Goal: Find specific page/section: Find specific page/section

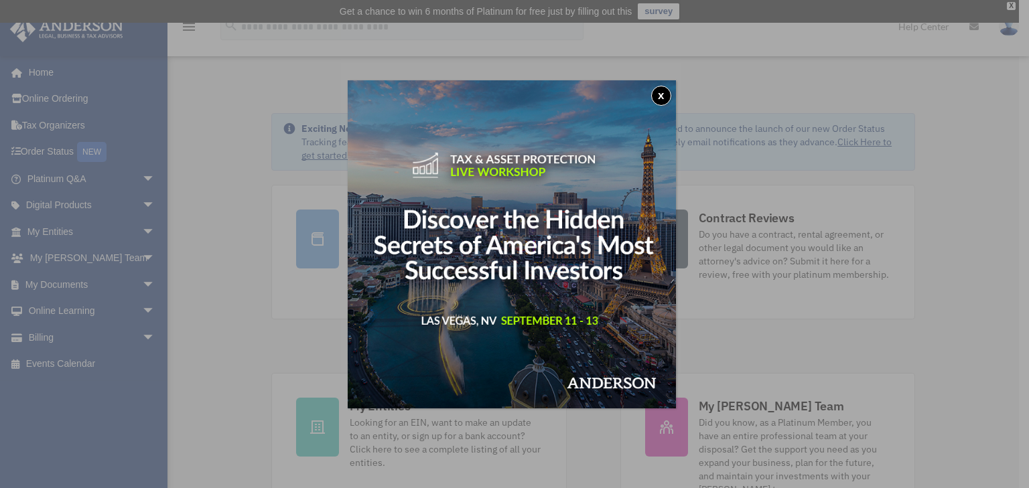
click at [662, 95] on button "x" at bounding box center [661, 96] width 20 height 20
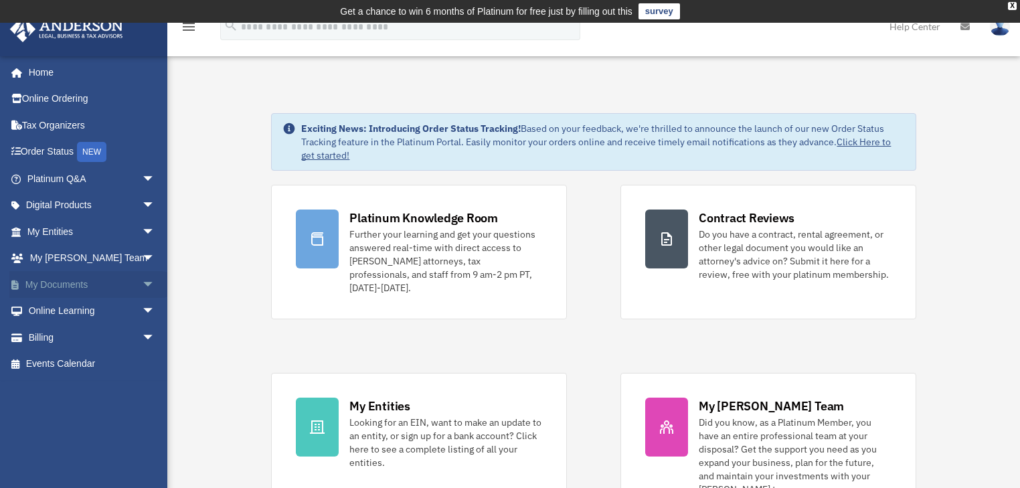
click at [110, 284] on link "My Documents arrow_drop_down" at bounding box center [92, 284] width 166 height 27
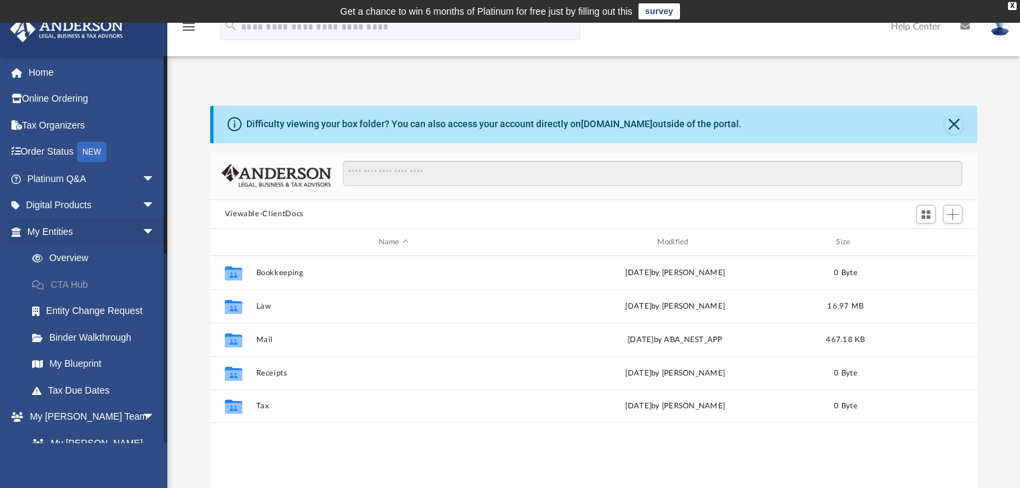
scroll to position [296, 760]
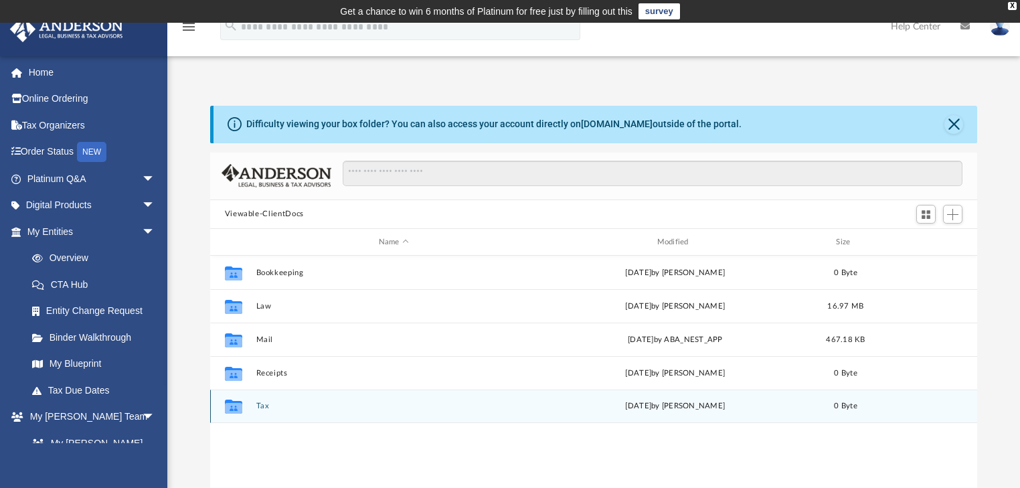
click at [262, 408] on button "Tax" at bounding box center [394, 406] width 276 height 9
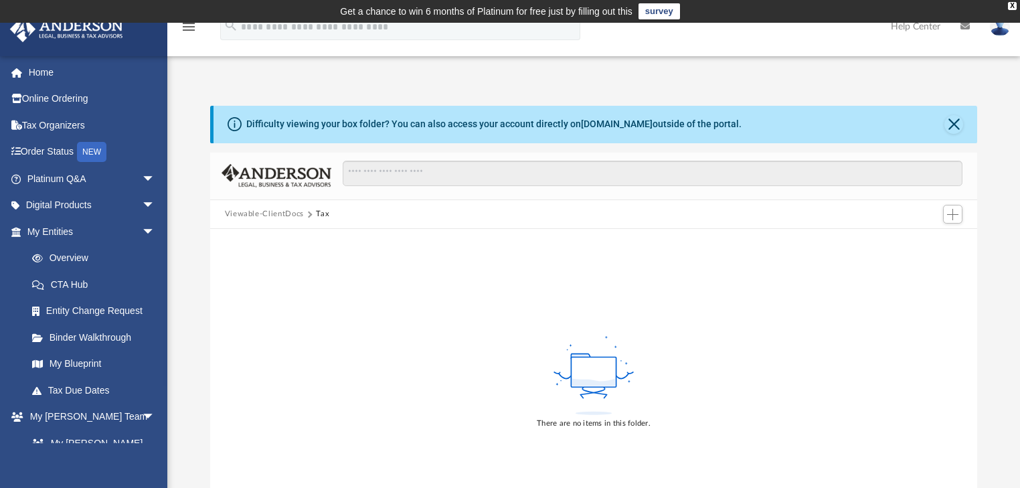
click at [274, 212] on button "Viewable-ClientDocs" at bounding box center [264, 214] width 79 height 12
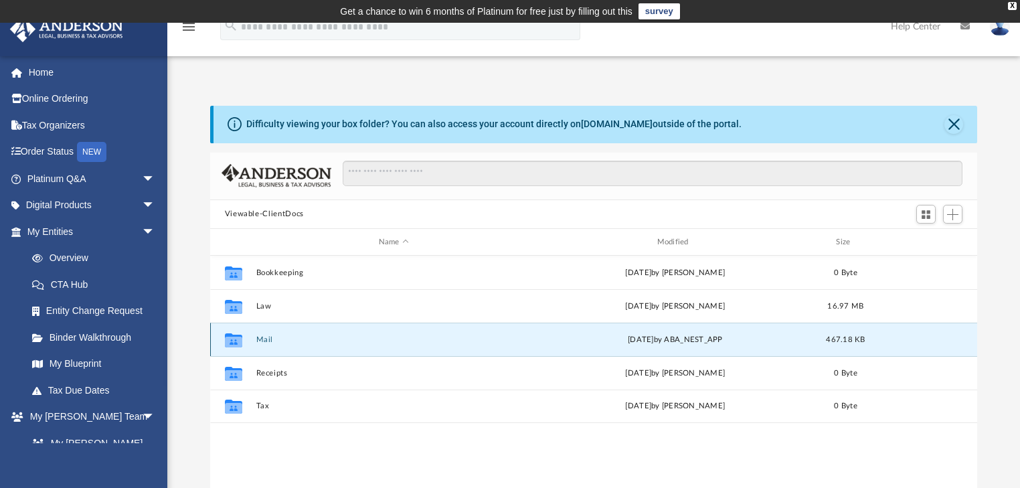
click at [269, 339] on button "Mail" at bounding box center [394, 339] width 276 height 9
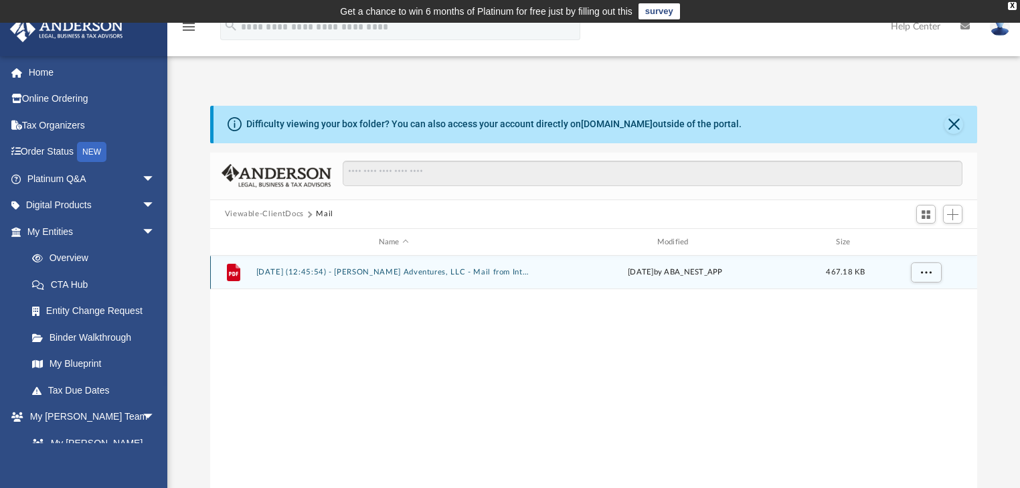
click at [383, 270] on button "2025.07.16 (12:45:54) - Colmenero Adventures, LLC - Mail from Internal Revenue …" at bounding box center [394, 273] width 276 height 9
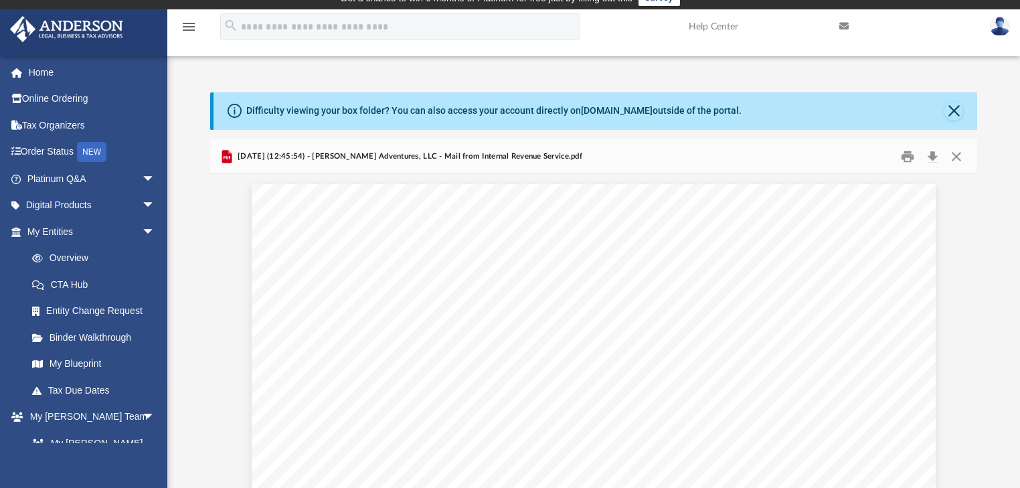
scroll to position [0, 0]
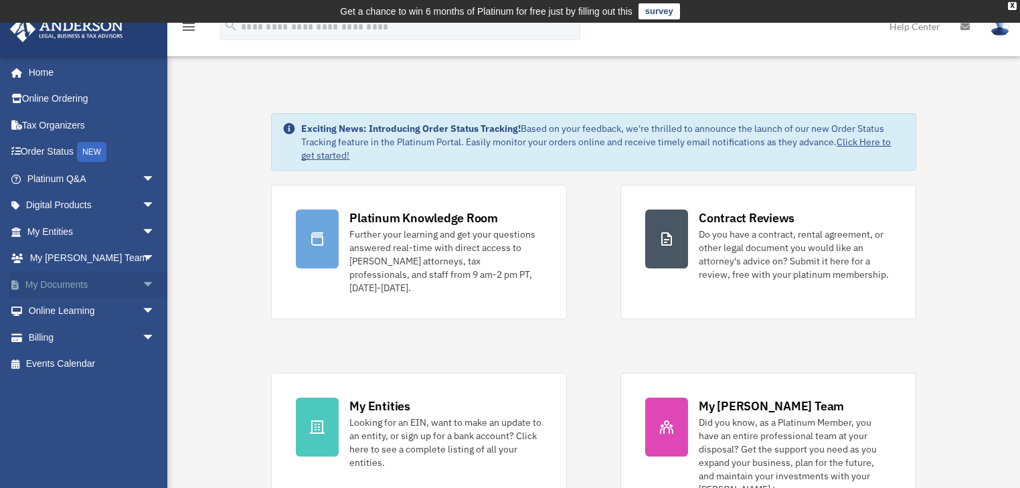
click at [71, 284] on link "My Documents arrow_drop_down" at bounding box center [92, 284] width 166 height 27
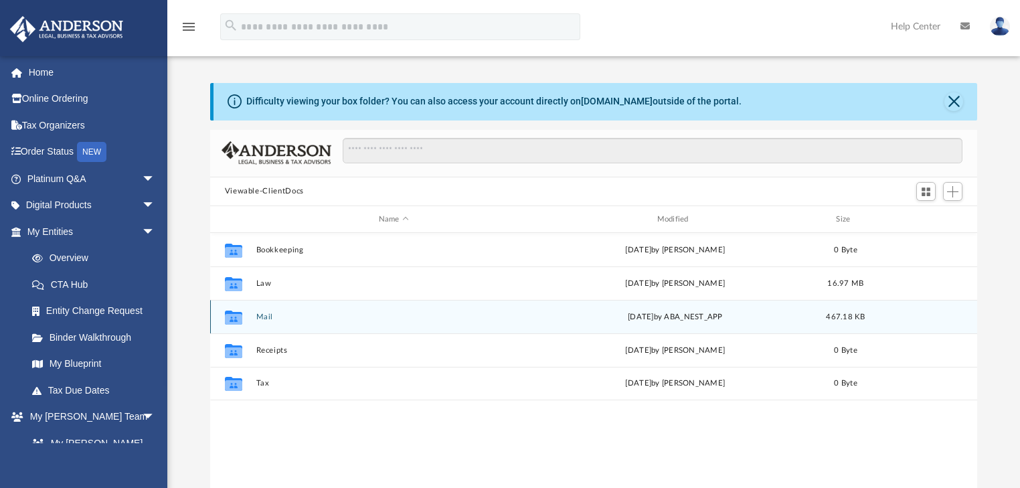
scroll to position [296, 760]
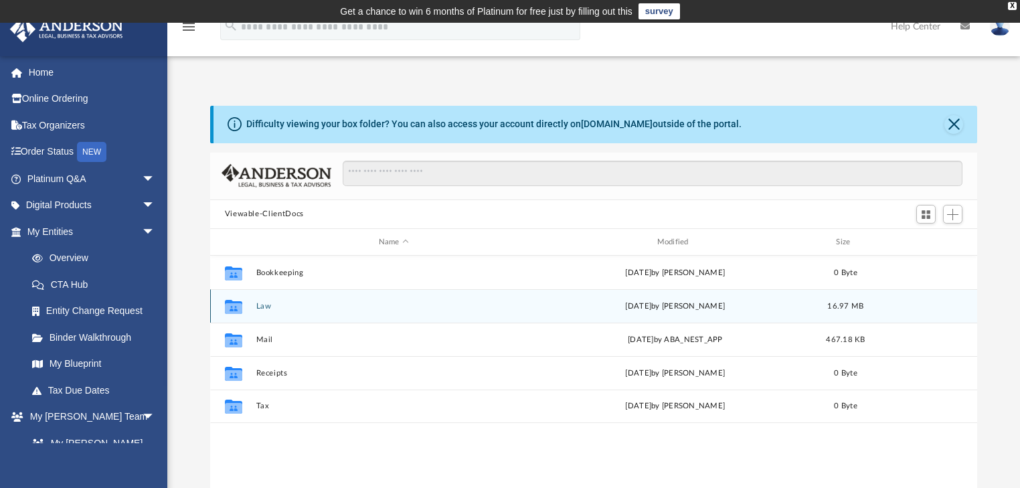
click at [265, 303] on button "Law" at bounding box center [394, 306] width 276 height 9
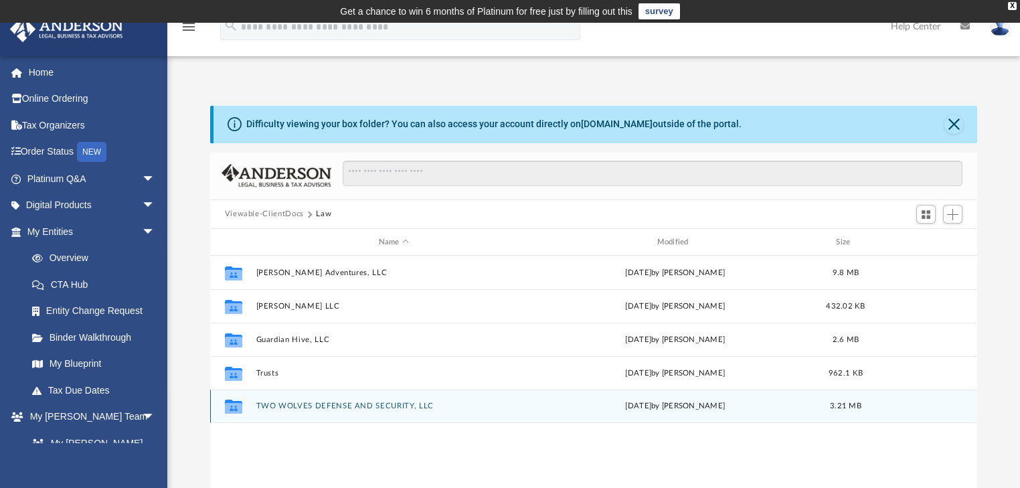
click at [314, 404] on button "TWO WOLVES DEFENSE AND SECURITY, LLC" at bounding box center [394, 406] width 276 height 9
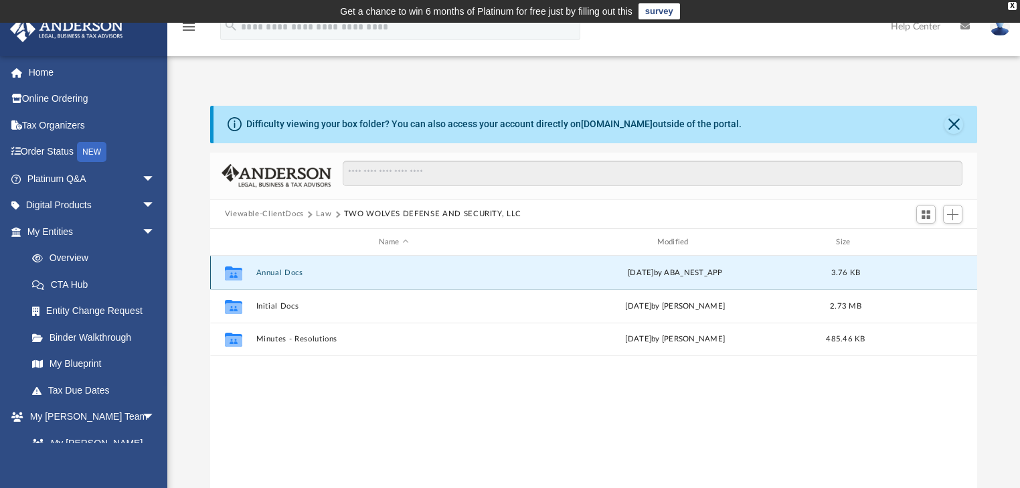
click at [281, 269] on button "Annual Docs" at bounding box center [394, 273] width 276 height 9
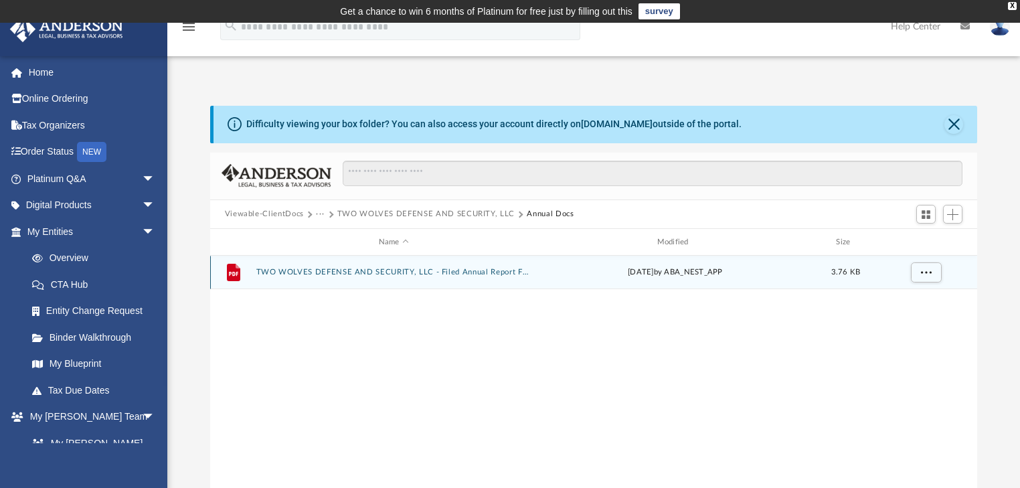
click at [363, 273] on button "TWO WOLVES DEFENSE AND SECURITY, LLC - Filed Annual Report FL 2025.pdf" at bounding box center [394, 273] width 276 height 9
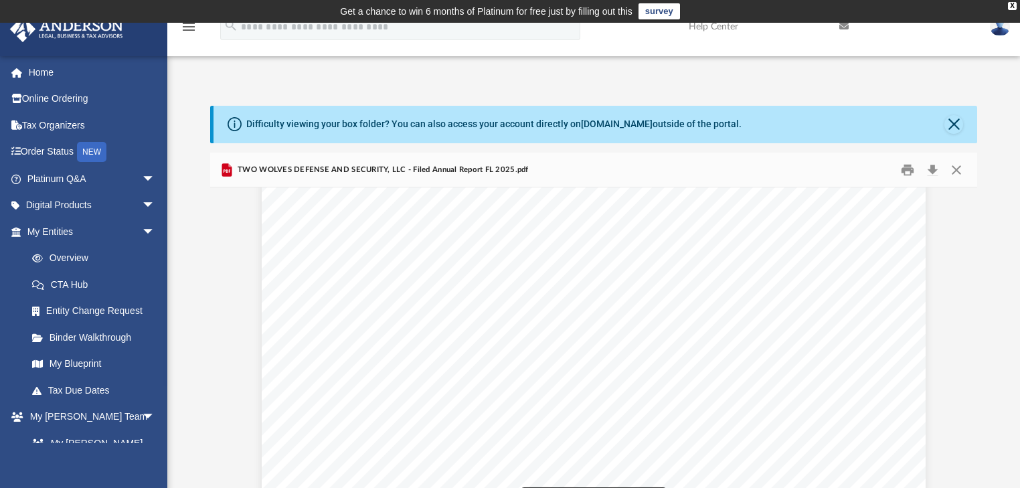
scroll to position [76, 0]
click at [964, 169] on button "Close" at bounding box center [957, 169] width 24 height 21
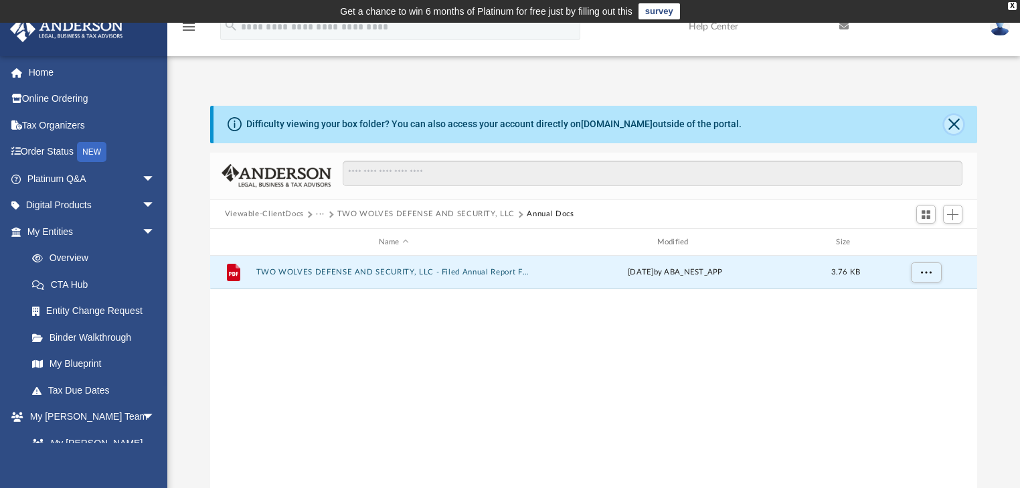
click at [959, 129] on button "Close" at bounding box center [954, 124] width 19 height 19
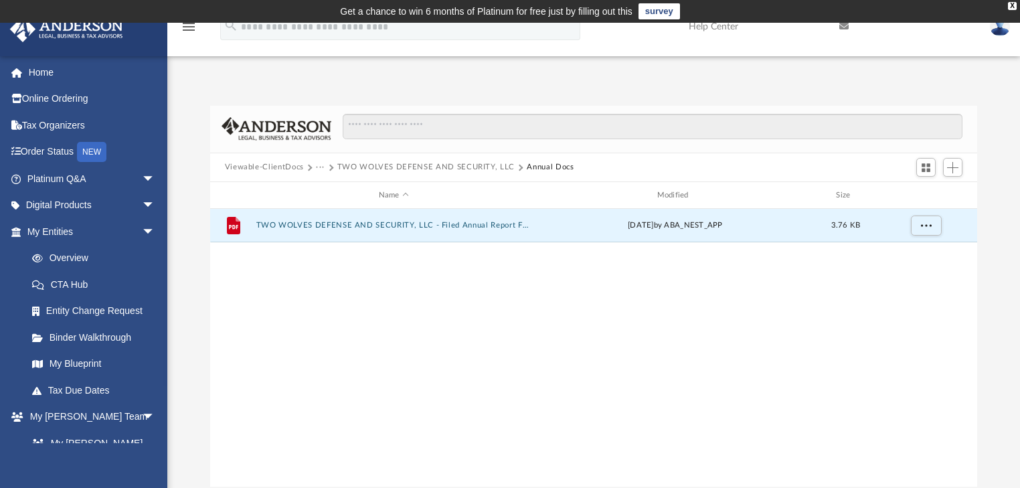
click at [451, 167] on button "TWO WOLVES DEFENSE AND SECURITY, LLC" at bounding box center [425, 167] width 177 height 12
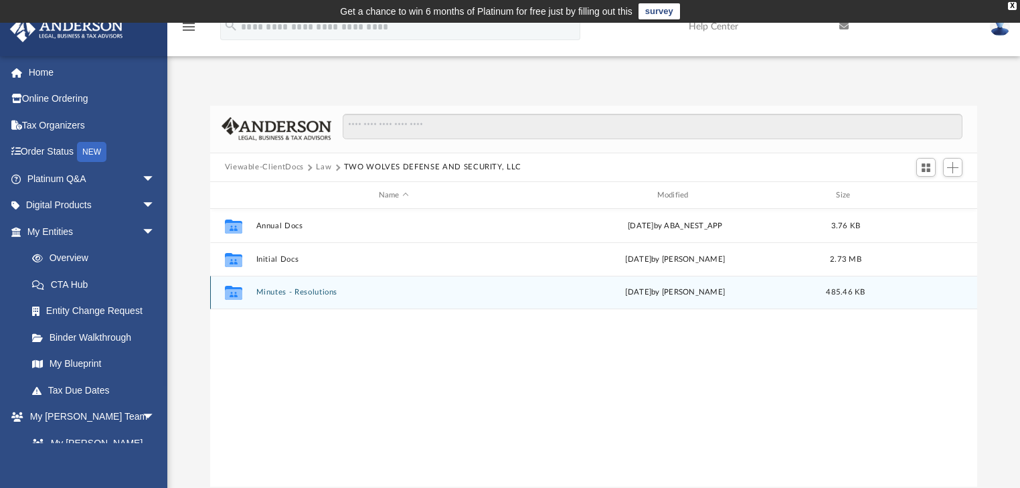
click at [289, 289] on button "Minutes - Resolutions" at bounding box center [394, 293] width 276 height 9
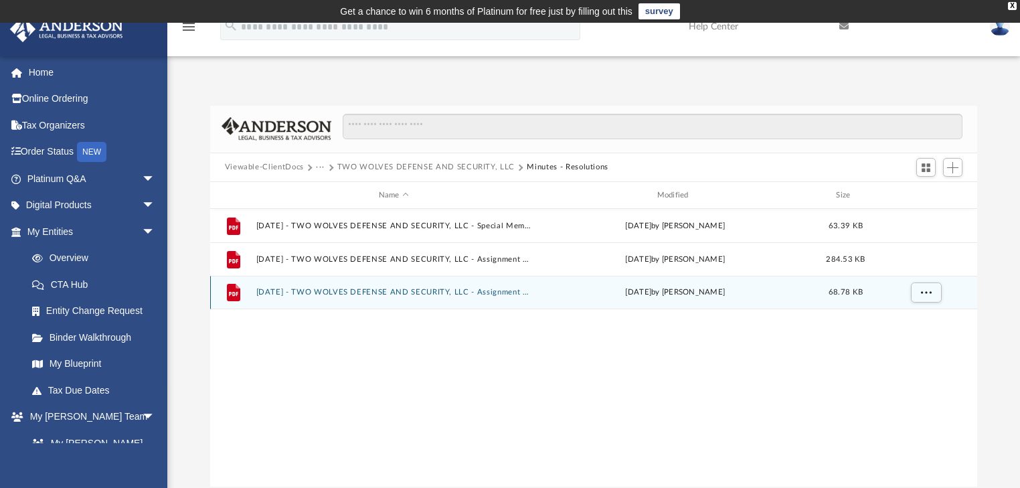
click at [431, 291] on button "[DATE] - TWO WOLVES DEFENSE AND SECURITY, LLC - Assignment of Interest PDF.pdf" at bounding box center [394, 293] width 276 height 9
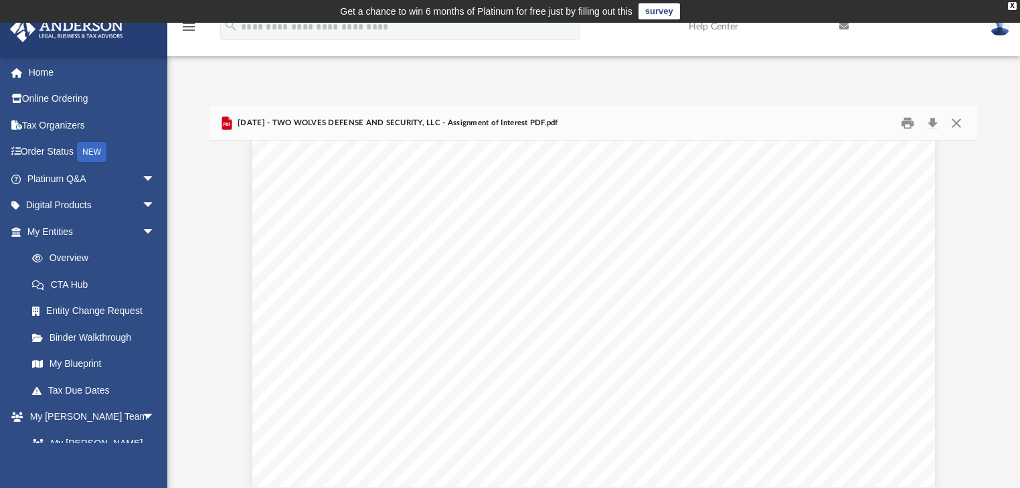
scroll to position [0, 0]
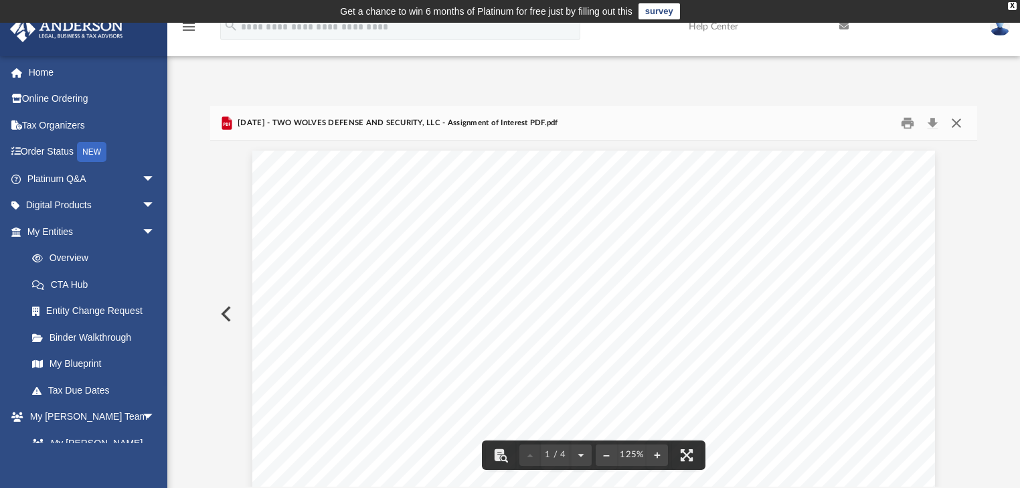
click at [960, 120] on button "Close" at bounding box center [957, 122] width 24 height 21
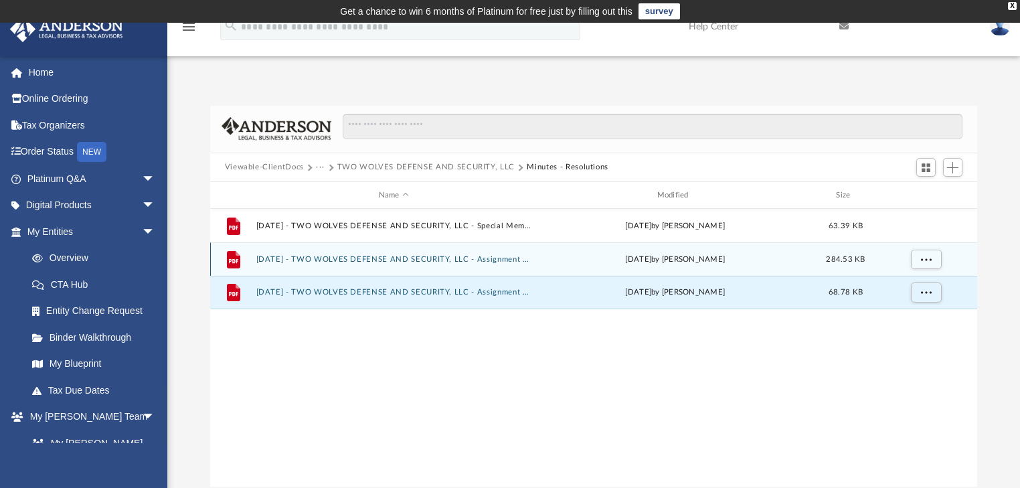
click at [378, 256] on button "[DATE] - TWO WOLVES DEFENSE AND SECURITY, LLC - Assignment of Interest PDF - Do…" at bounding box center [394, 259] width 276 height 9
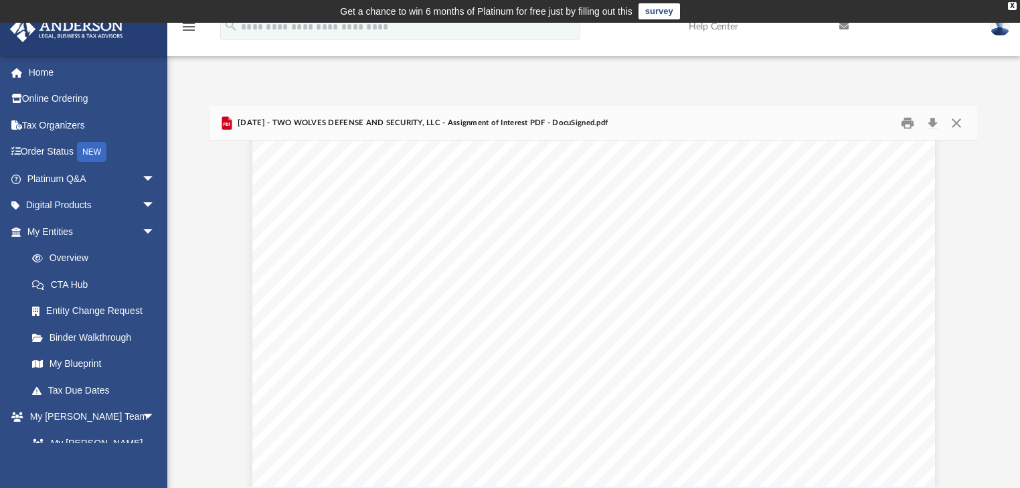
scroll to position [2089, 0]
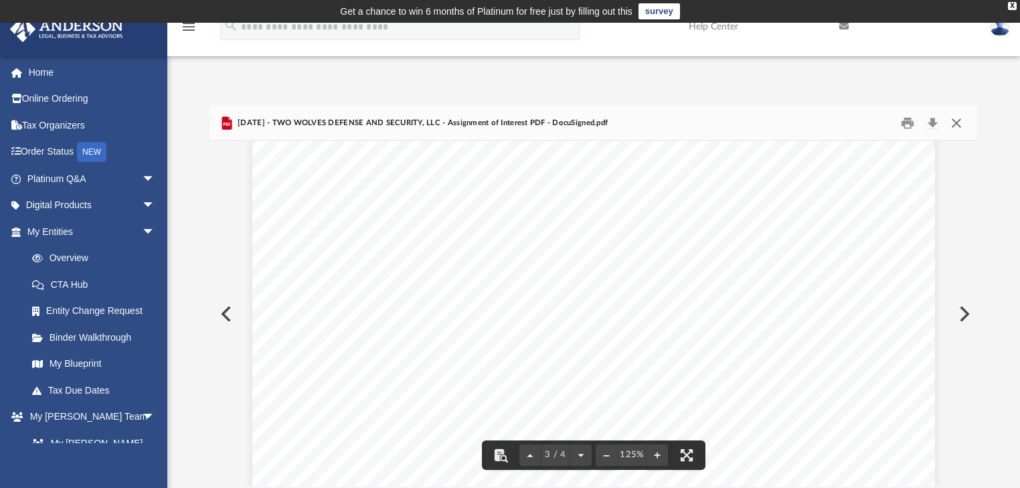
click at [956, 123] on button "Close" at bounding box center [957, 122] width 24 height 21
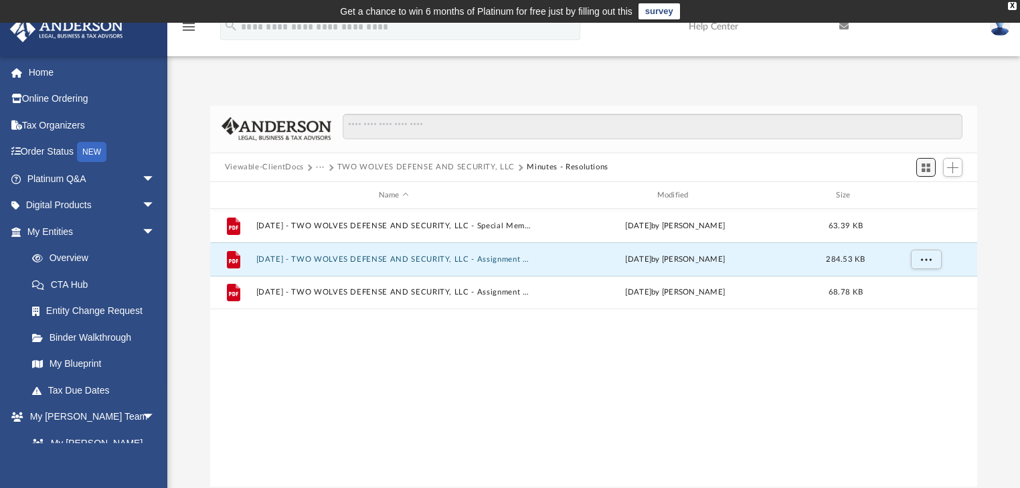
click at [931, 170] on span "Switch to Grid View" at bounding box center [926, 167] width 11 height 11
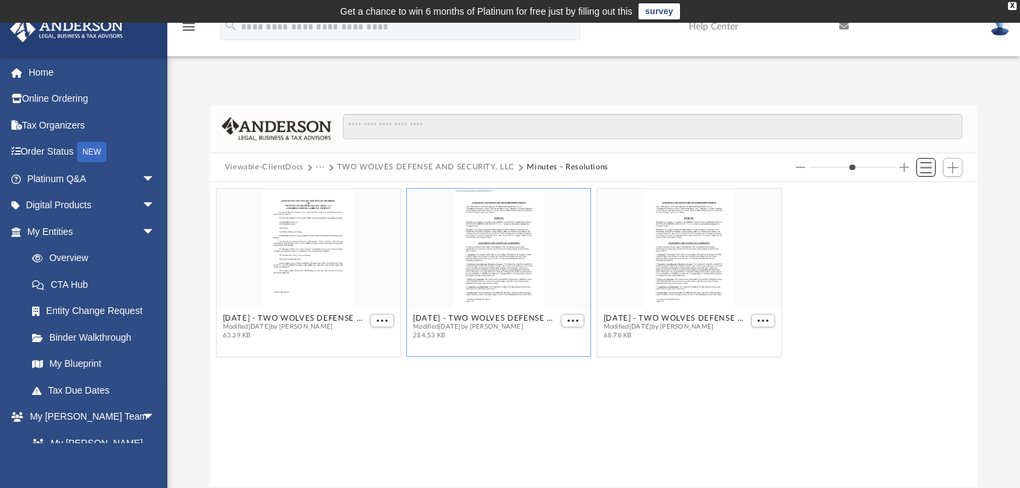
scroll to position [296, 760]
click at [280, 271] on div "grid" at bounding box center [307, 248] width 183 height 119
click at [302, 277] on div "grid" at bounding box center [307, 248] width 183 height 119
click at [379, 317] on span "More options" at bounding box center [382, 320] width 11 height 7
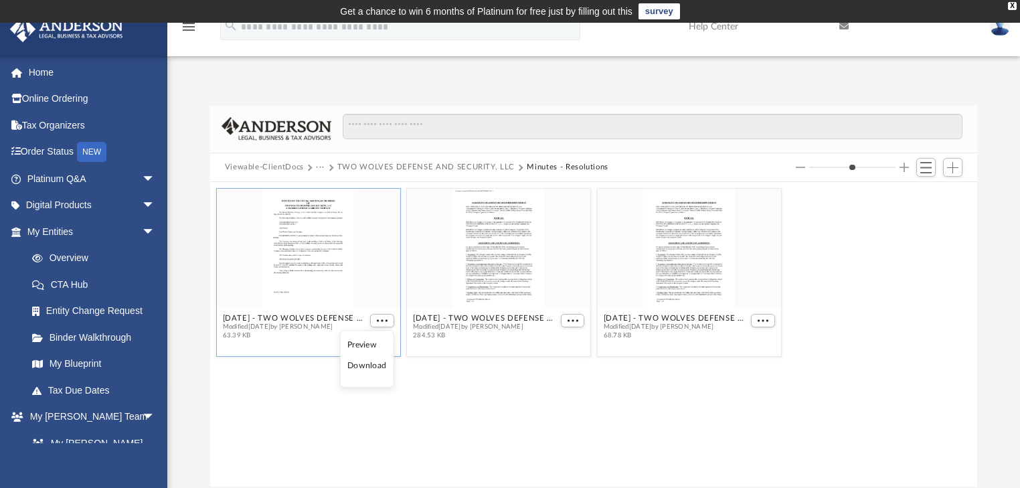
click at [370, 346] on li "Preview" at bounding box center [367, 345] width 39 height 14
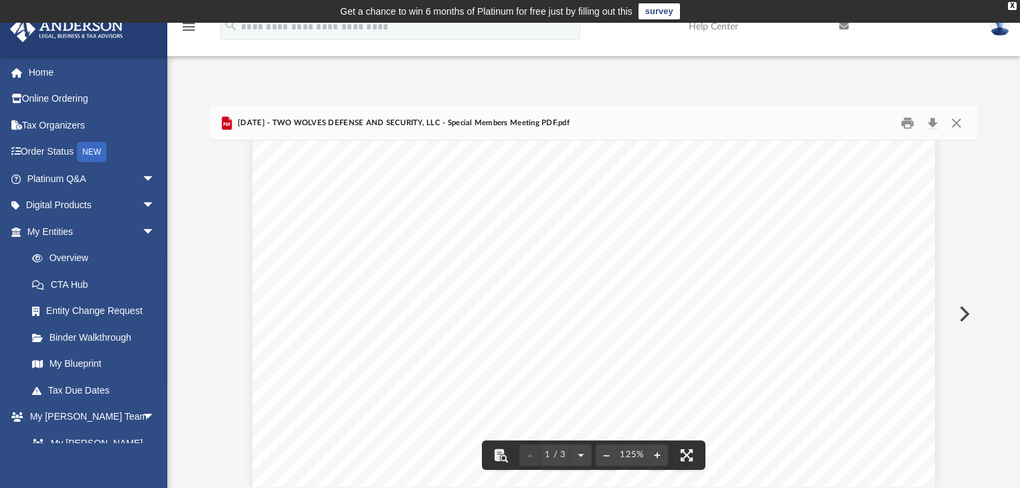
scroll to position [0, 0]
click at [958, 126] on button "Close" at bounding box center [957, 122] width 24 height 21
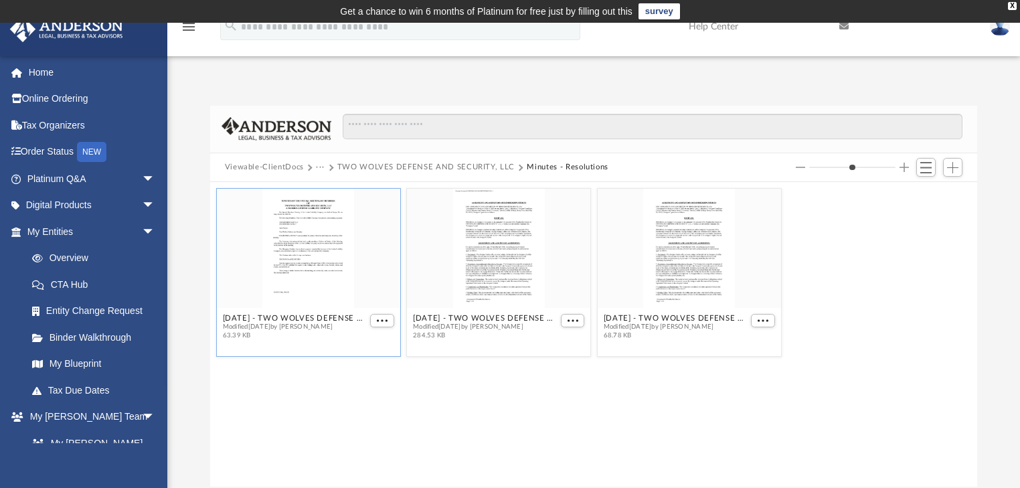
click at [190, 29] on icon "menu" at bounding box center [189, 27] width 16 height 16
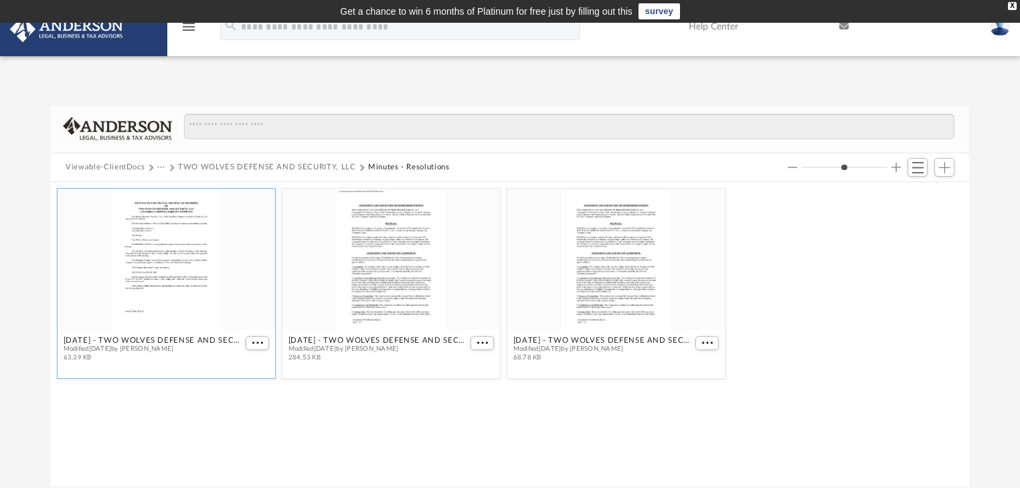
scroll to position [8, 8]
click at [190, 29] on icon "menu" at bounding box center [189, 27] width 16 height 16
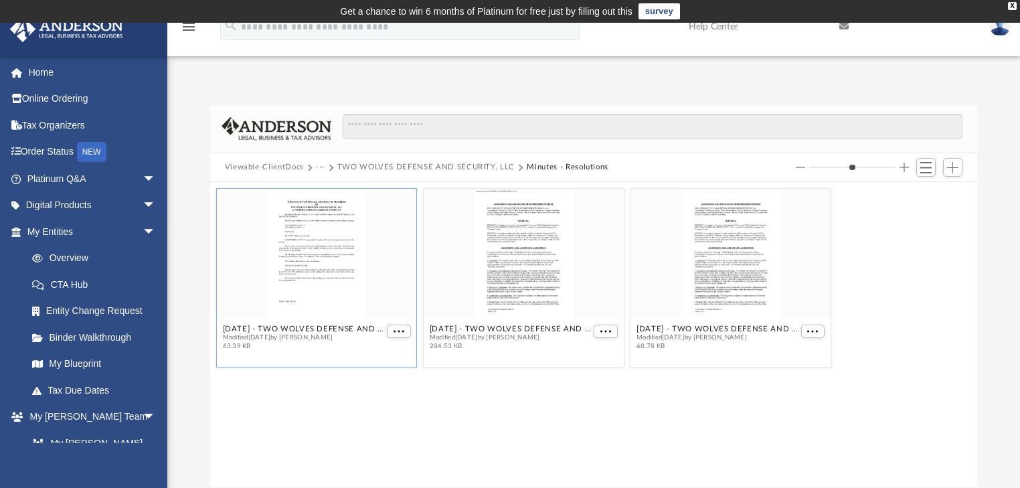
scroll to position [296, 760]
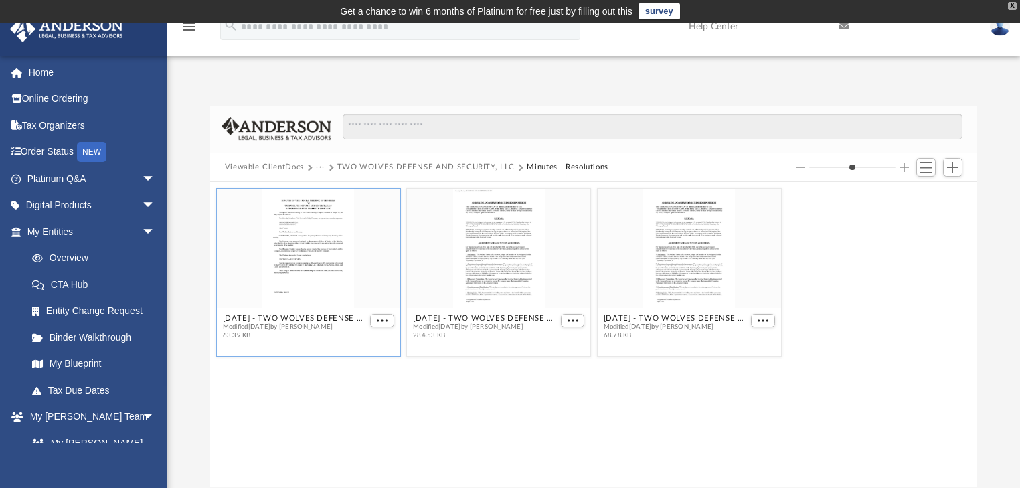
click at [1012, 5] on div "X" at bounding box center [1012, 6] width 9 height 8
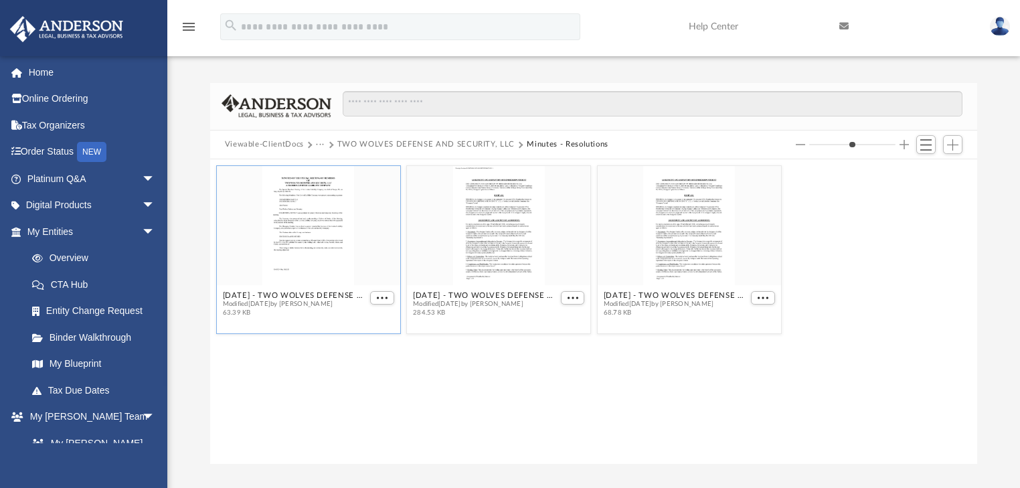
click at [370, 142] on button "TWO WOLVES DEFENSE AND SECURITY, LLC" at bounding box center [425, 145] width 177 height 12
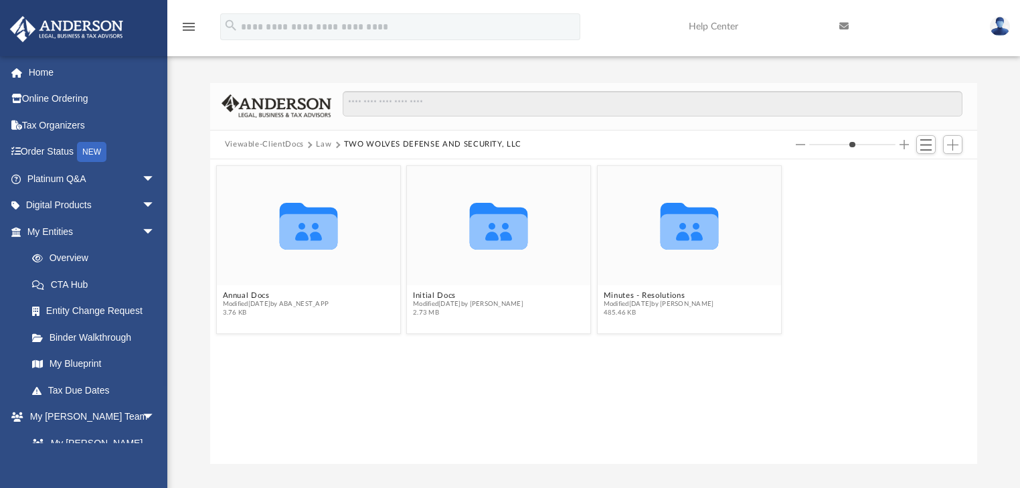
click at [321, 145] on button "Law" at bounding box center [323, 145] width 15 height 12
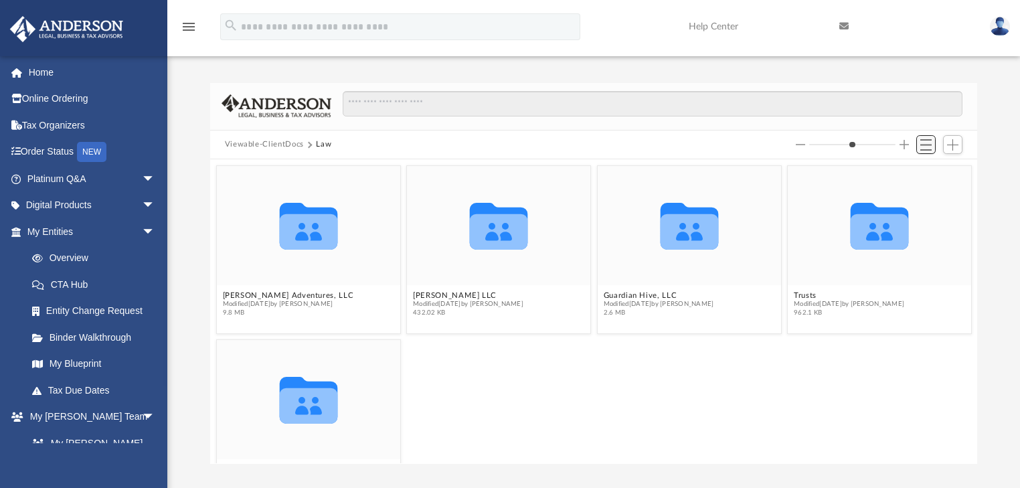
click at [928, 149] on span "Switch to List View" at bounding box center [926, 144] width 11 height 11
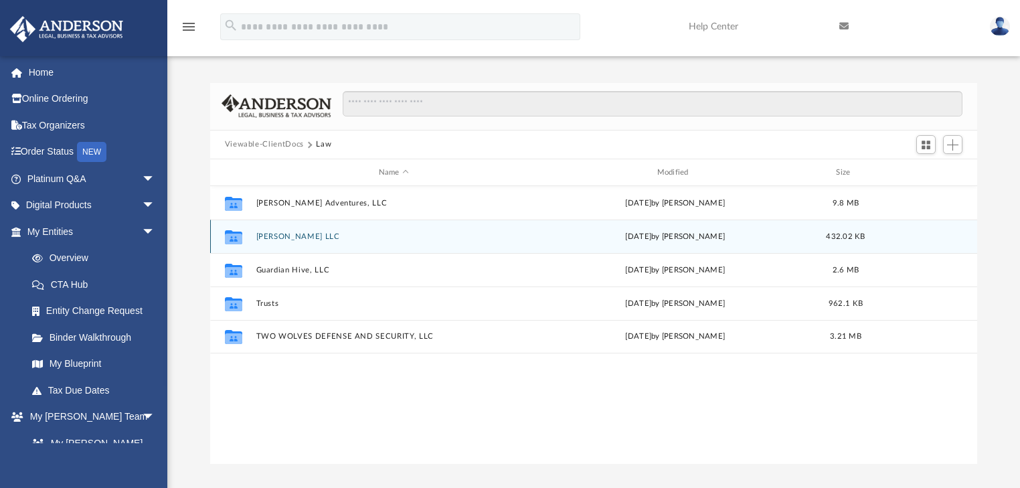
click at [278, 239] on button "[PERSON_NAME] LLC" at bounding box center [394, 236] width 276 height 9
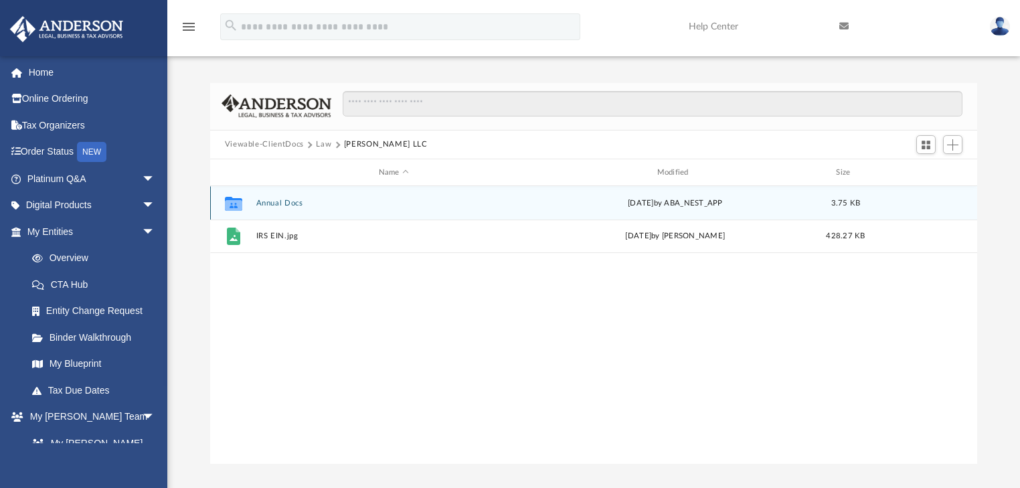
click at [276, 201] on button "Annual Docs" at bounding box center [394, 203] width 276 height 9
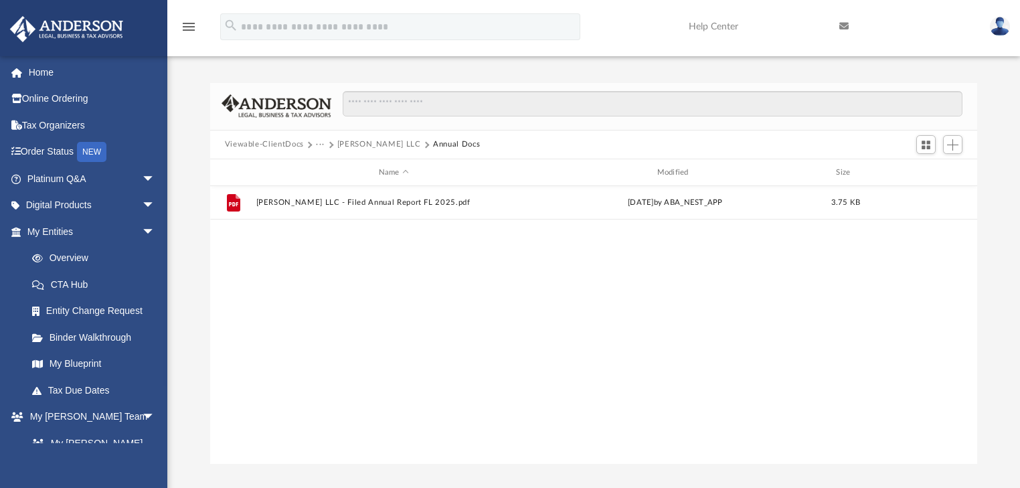
click at [366, 142] on button "[PERSON_NAME] LLC" at bounding box center [379, 145] width 84 height 12
